Goal: Information Seeking & Learning: Learn about a topic

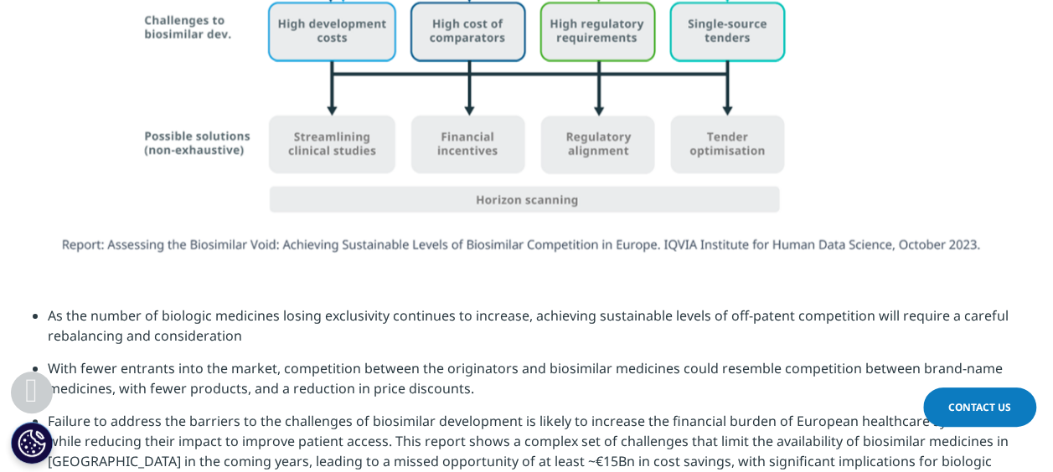
scroll to position [5266, 0]
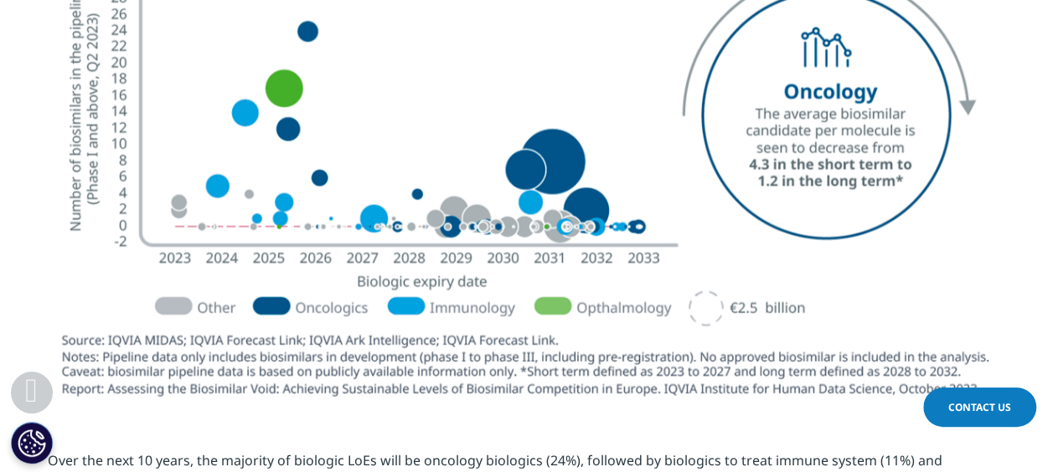
scroll to position [2181, 0]
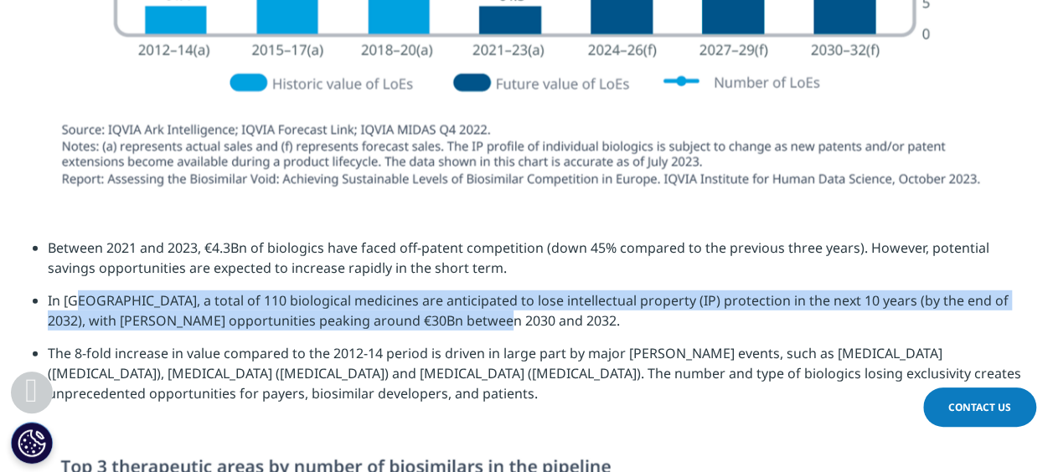
drag, startPoint x: 48, startPoint y: 271, endPoint x: 449, endPoint y: 293, distance: 401.7
click at [449, 293] on li "In [GEOGRAPHIC_DATA], a total of 110 biological medicines are anticipated to lo…" at bounding box center [534, 317] width 973 height 53
copy li "In [GEOGRAPHIC_DATA], a total of 110 biological medicines are anticipated to lo…"
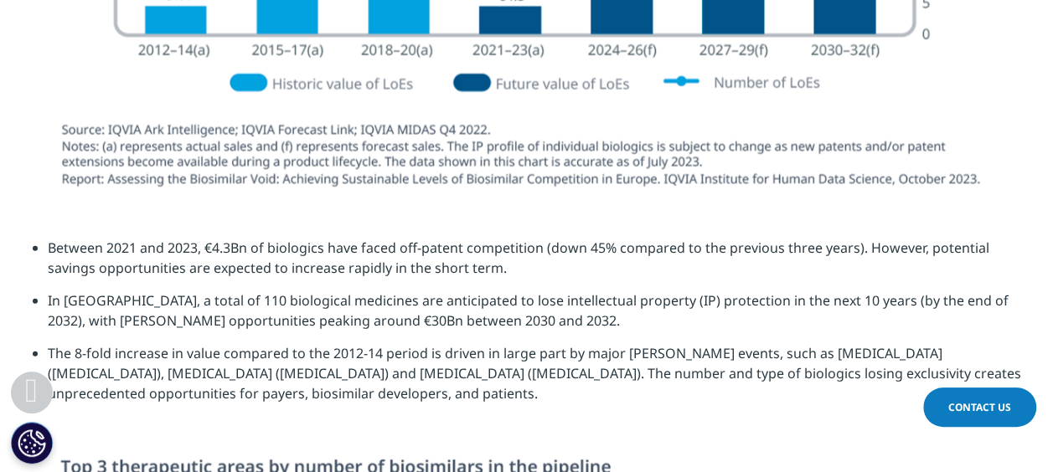
click at [580, 362] on li "The 8-fold increase in value compared to the 2012-14 period is driven in large …" at bounding box center [534, 379] width 973 height 73
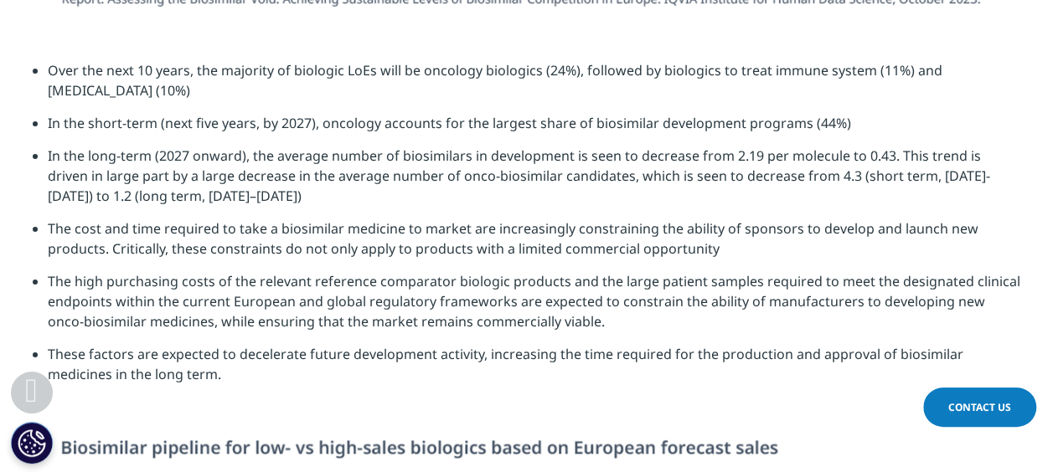
scroll to position [3129, 0]
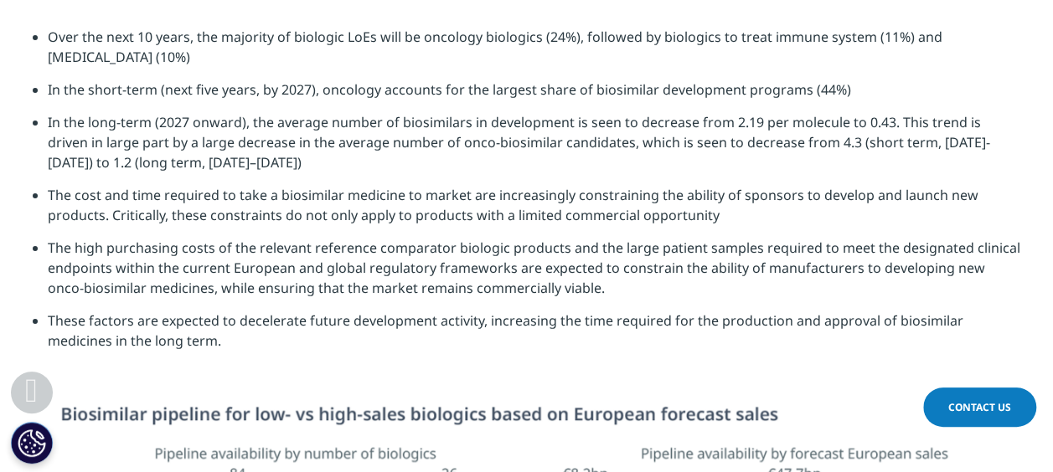
drag, startPoint x: 45, startPoint y: 163, endPoint x: 735, endPoint y: 196, distance: 690.8
click at [735, 196] on ul "Over the next 10 years, the majority of biologic LoEs will be oncology biologic…" at bounding box center [527, 195] width 988 height 337
copy li "The cost and time required to take a biosimilar medicine to market are increasi…"
click at [378, 311] on li "These factors are expected to decelerate future development activity, increasin…" at bounding box center [534, 337] width 973 height 53
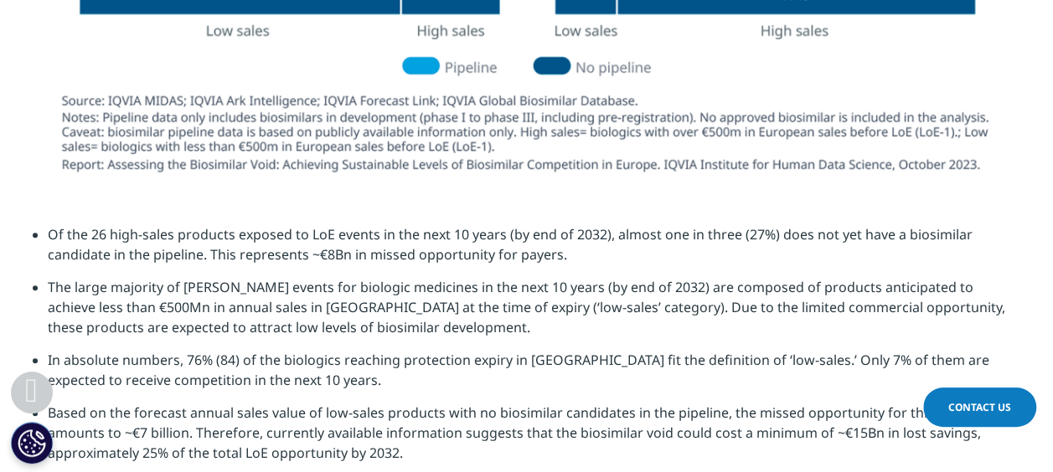
scroll to position [3877, 0]
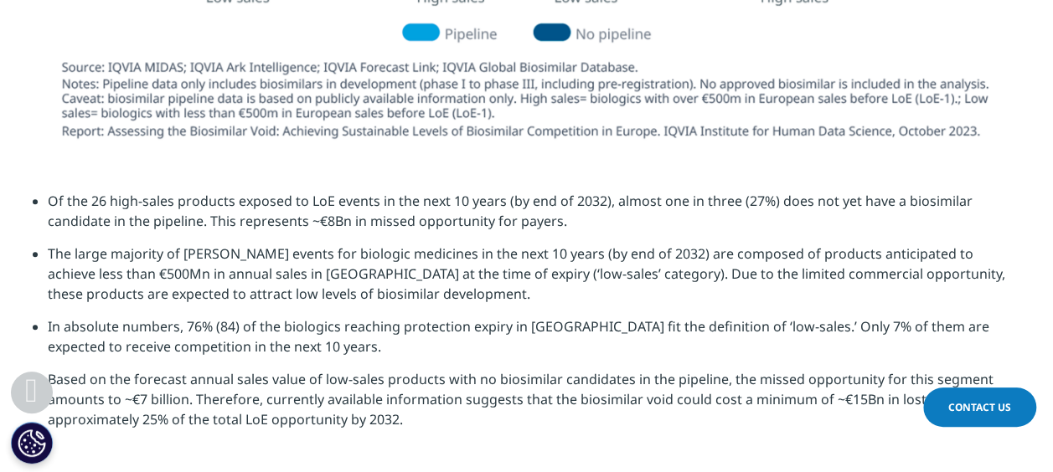
drag, startPoint x: 47, startPoint y: 172, endPoint x: 424, endPoint y: 387, distance: 434.0
click at [424, 387] on ul "Of the 26 high-sales products exposed to [PERSON_NAME] events in the next 10 ye…" at bounding box center [527, 316] width 988 height 251
copy ul "Lo ips 15 dolo-sitam consecte adipisc el SeD doeius te inc utla 20 etdol (ma al…"
